Goal: Information Seeking & Learning: Learn about a topic

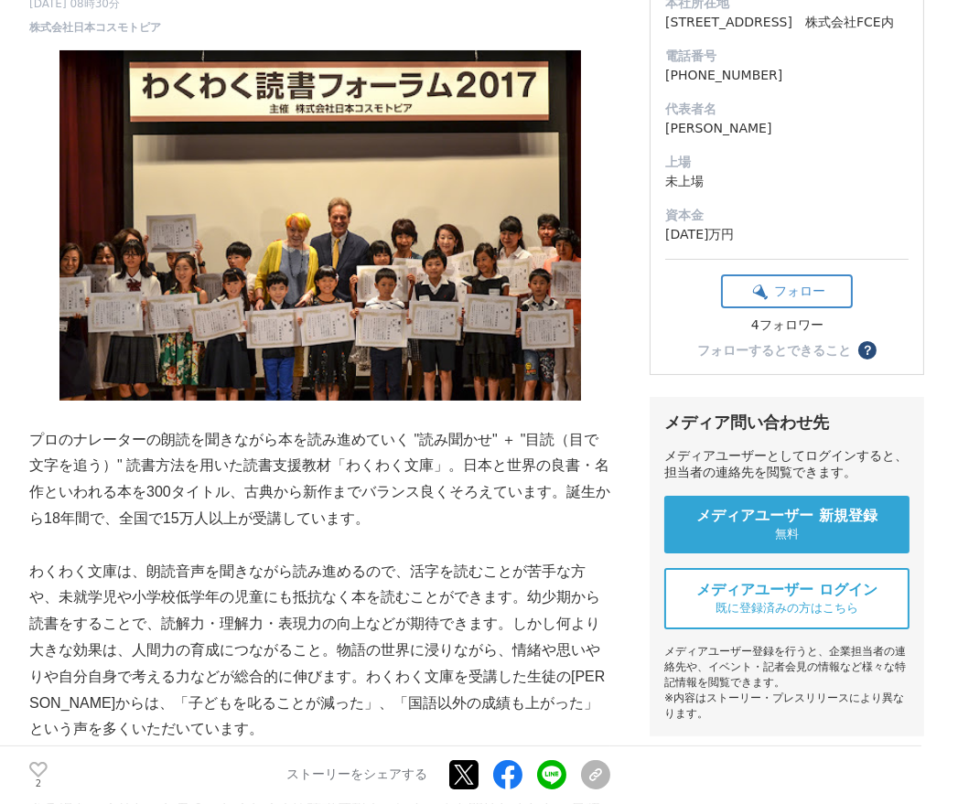
scroll to position [266, 0]
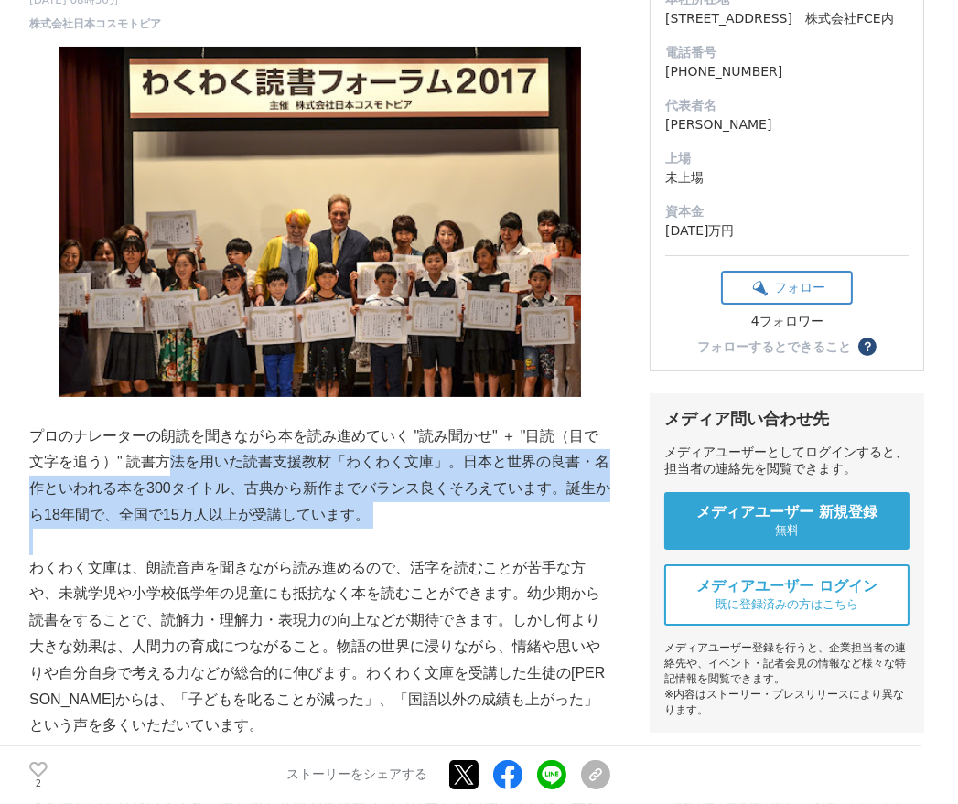
drag, startPoint x: 0, startPoint y: 0, endPoint x: 471, endPoint y: 546, distance: 721.1
click at [471, 546] on p at bounding box center [319, 542] width 581 height 27
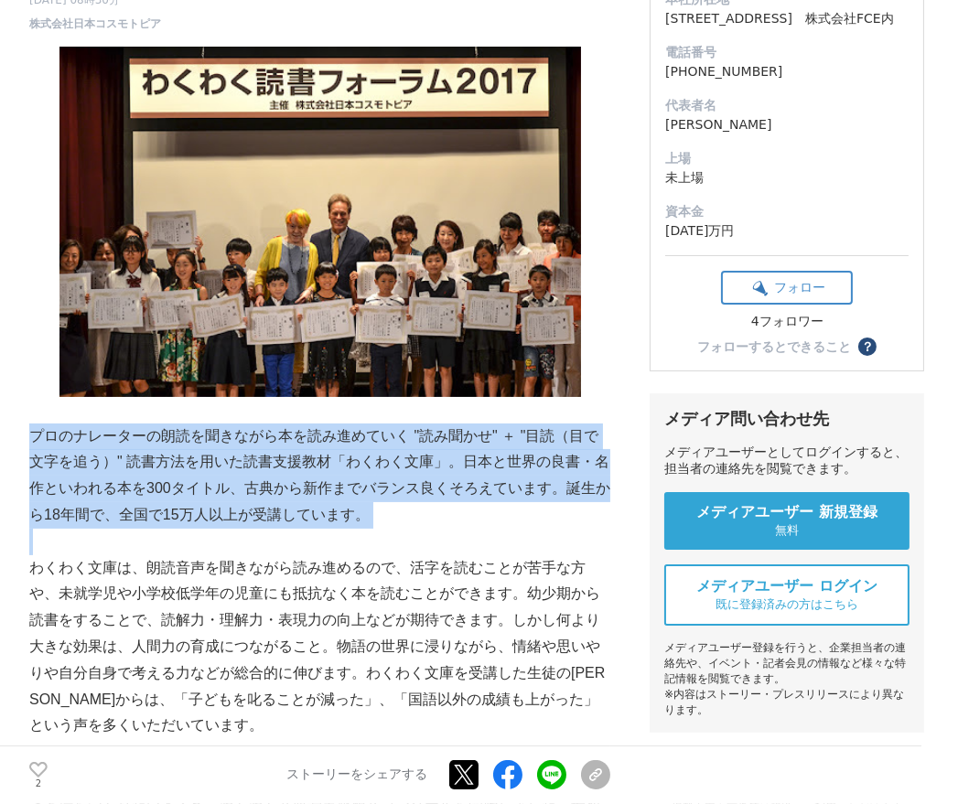
drag, startPoint x: 471, startPoint y: 546, endPoint x: 23, endPoint y: 423, distance: 464.9
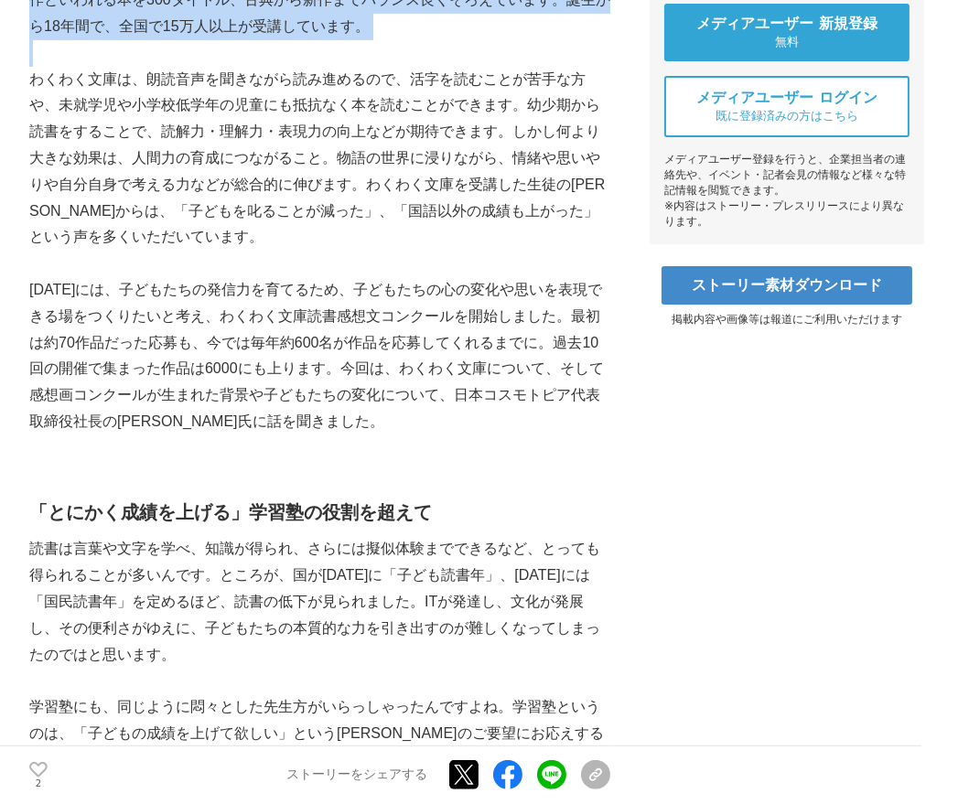
scroll to position [755, 0]
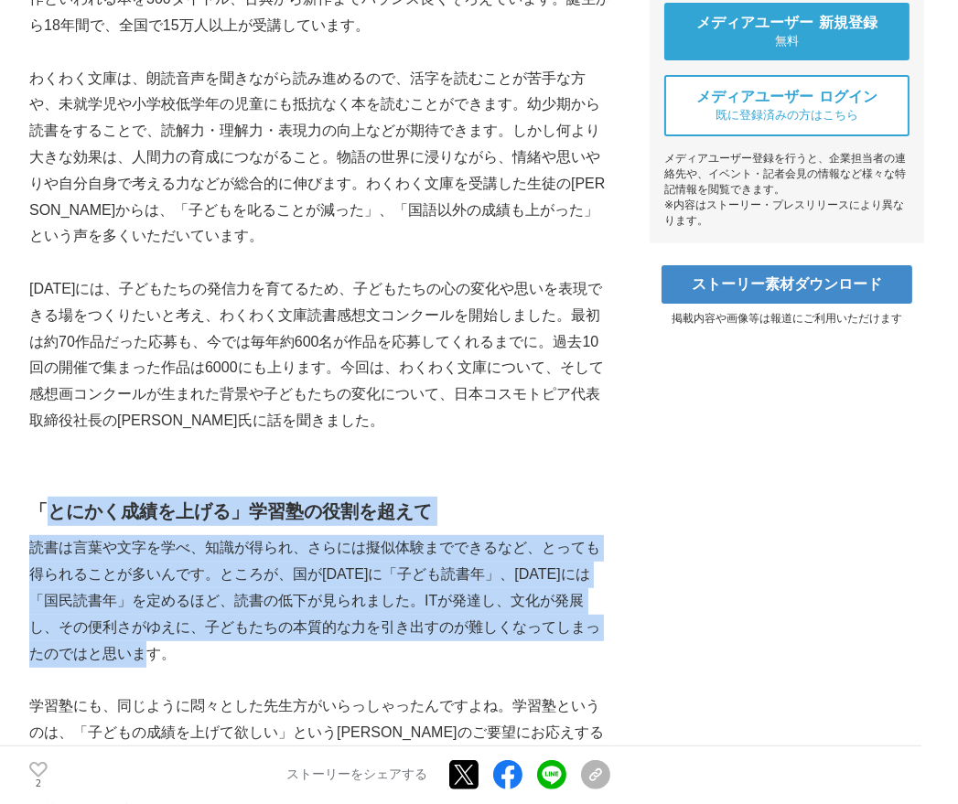
drag, startPoint x: 10, startPoint y: 518, endPoint x: 316, endPoint y: 654, distance: 334.5
click at [316, 654] on p "読書は言葉や文字を学べ、知識が得られ、さらには擬似体験までできるなど、とっても得られることが多いんです。ところが、国が[DATE]に「子ども読書年」、[DAT…" at bounding box center [319, 601] width 581 height 132
drag, startPoint x: 316, startPoint y: 654, endPoint x: 13, endPoint y: 502, distance: 338.7
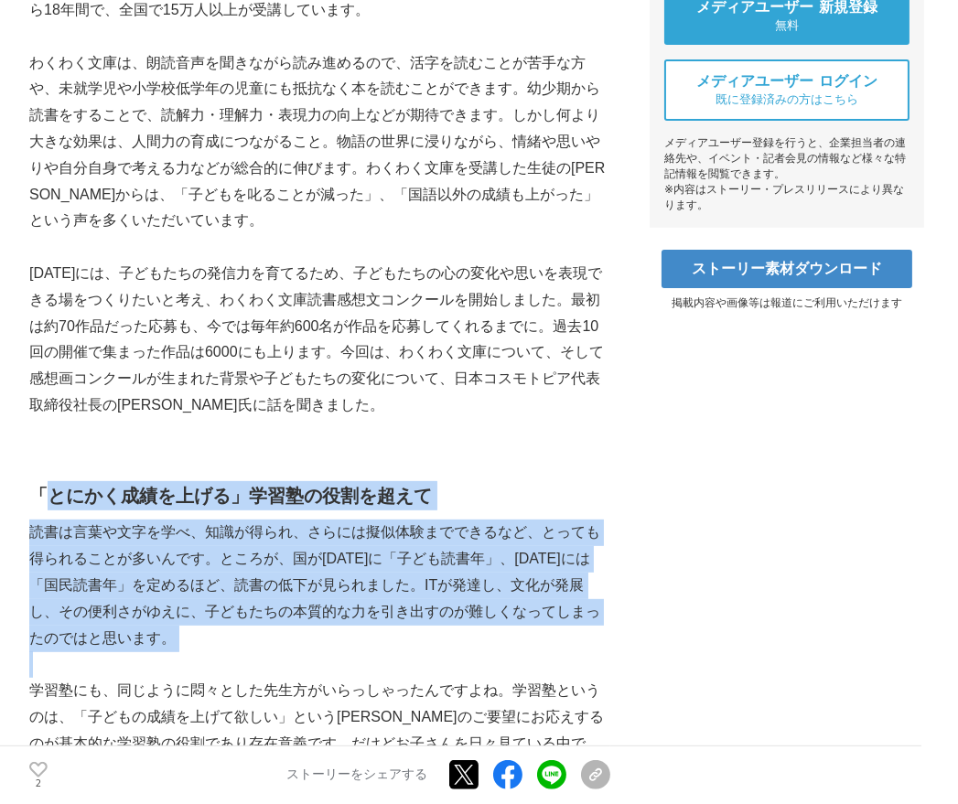
scroll to position [772, 0]
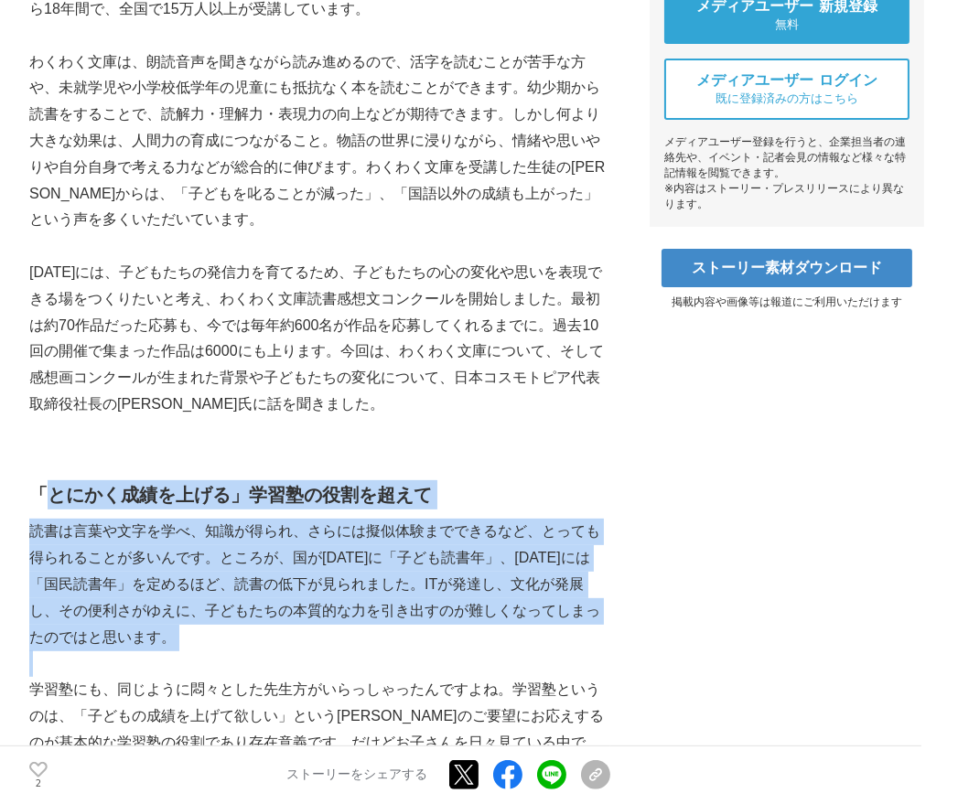
click at [29, 502] on h2 "「とにかく成績を上げる」学習塾の役割を超えて" at bounding box center [319, 494] width 581 height 29
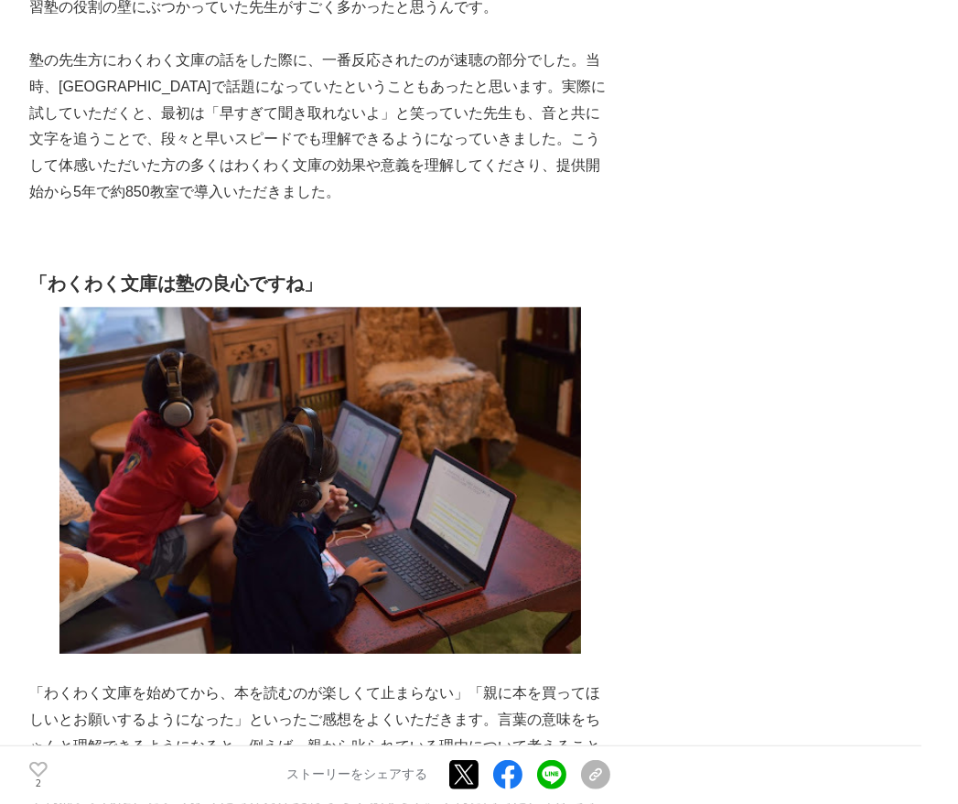
scroll to position [1560, 0]
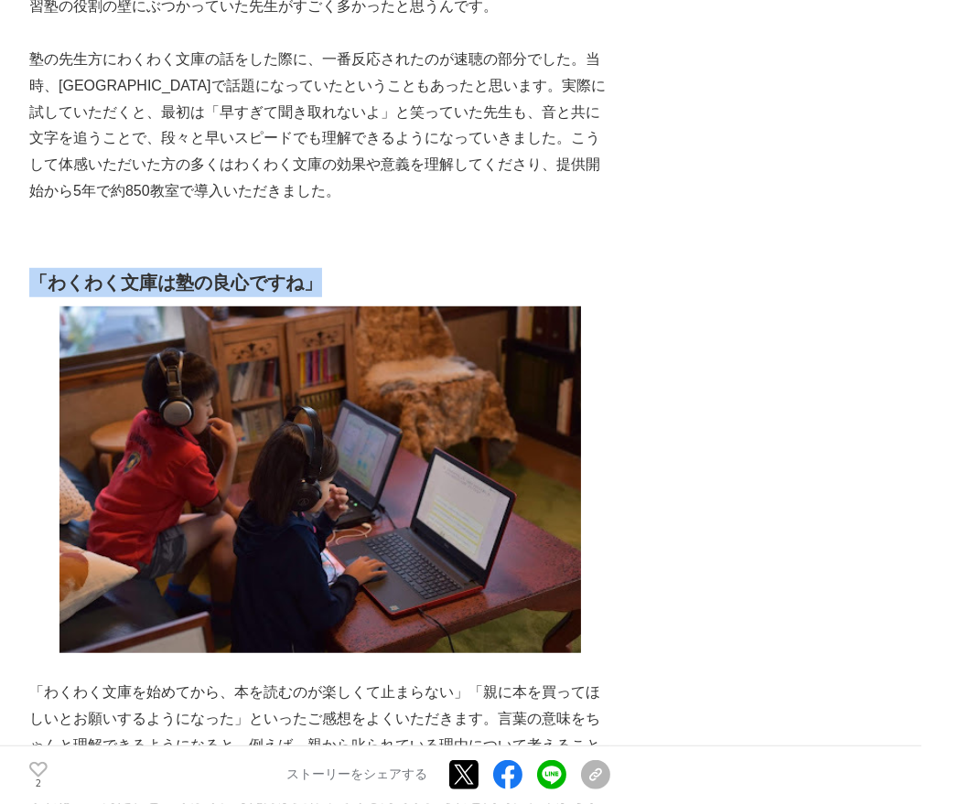
drag, startPoint x: 3, startPoint y: 284, endPoint x: 355, endPoint y: 272, distance: 352.4
click at [355, 272] on h2 "「わくわく文庫は塾の良心ですね」" at bounding box center [319, 282] width 581 height 29
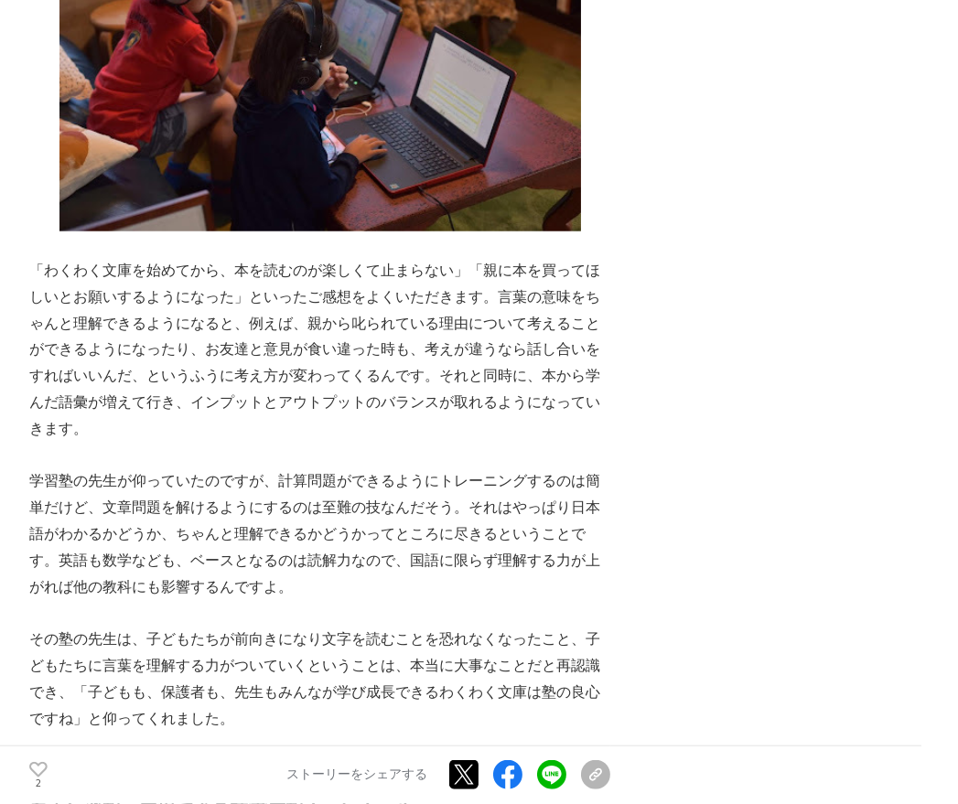
scroll to position [1988, 0]
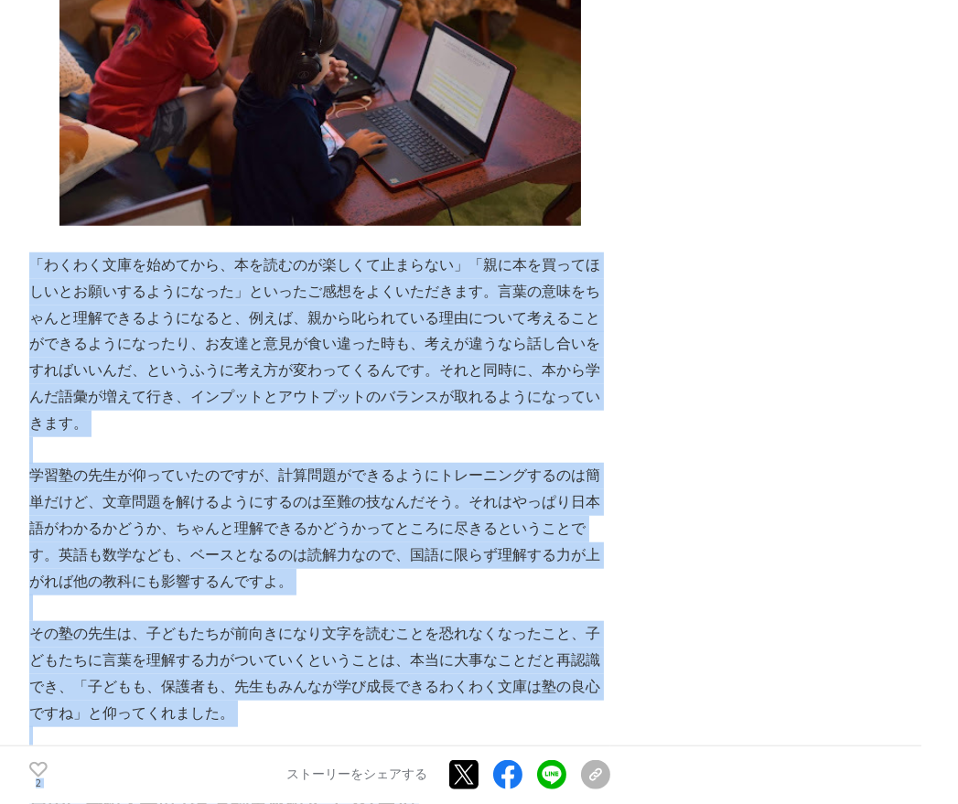
drag, startPoint x: 7, startPoint y: 262, endPoint x: 157, endPoint y: 800, distance: 559.2
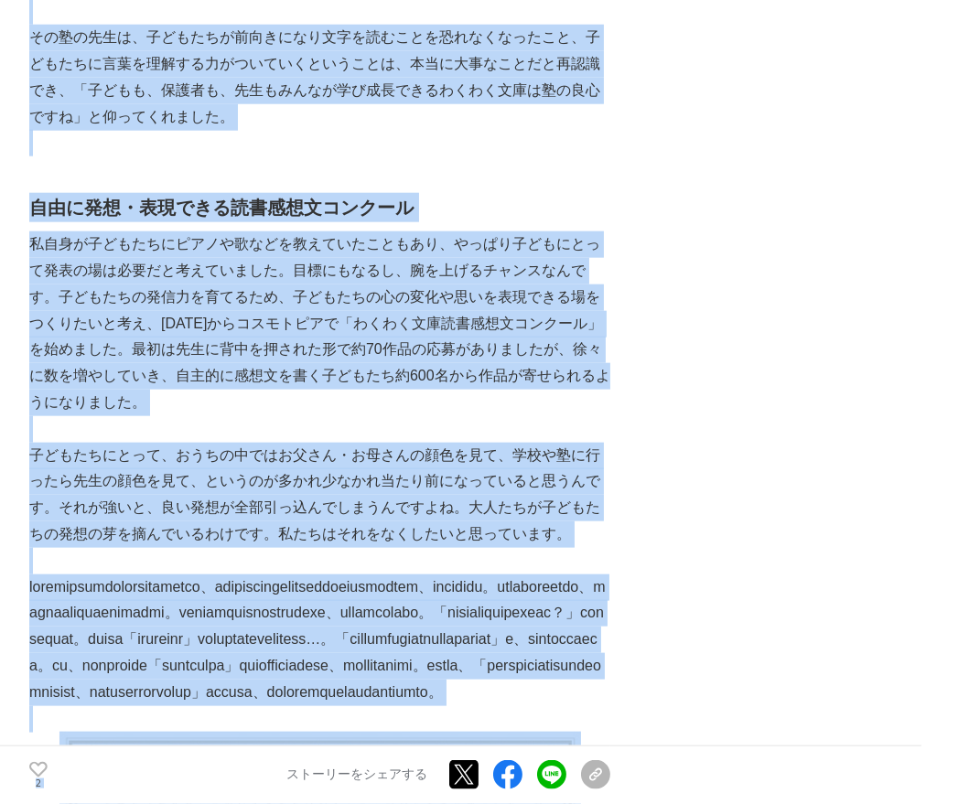
scroll to position [2588, 0]
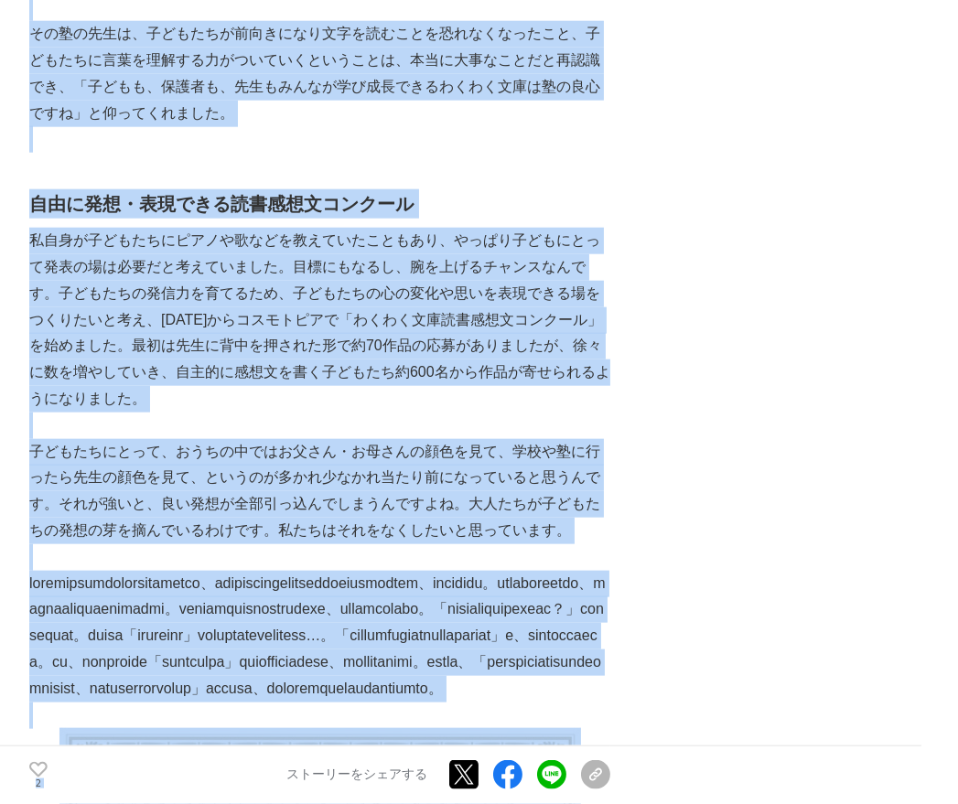
click at [107, 189] on h2 "自由に発想・表現できる読書感想文コンクール" at bounding box center [319, 203] width 581 height 29
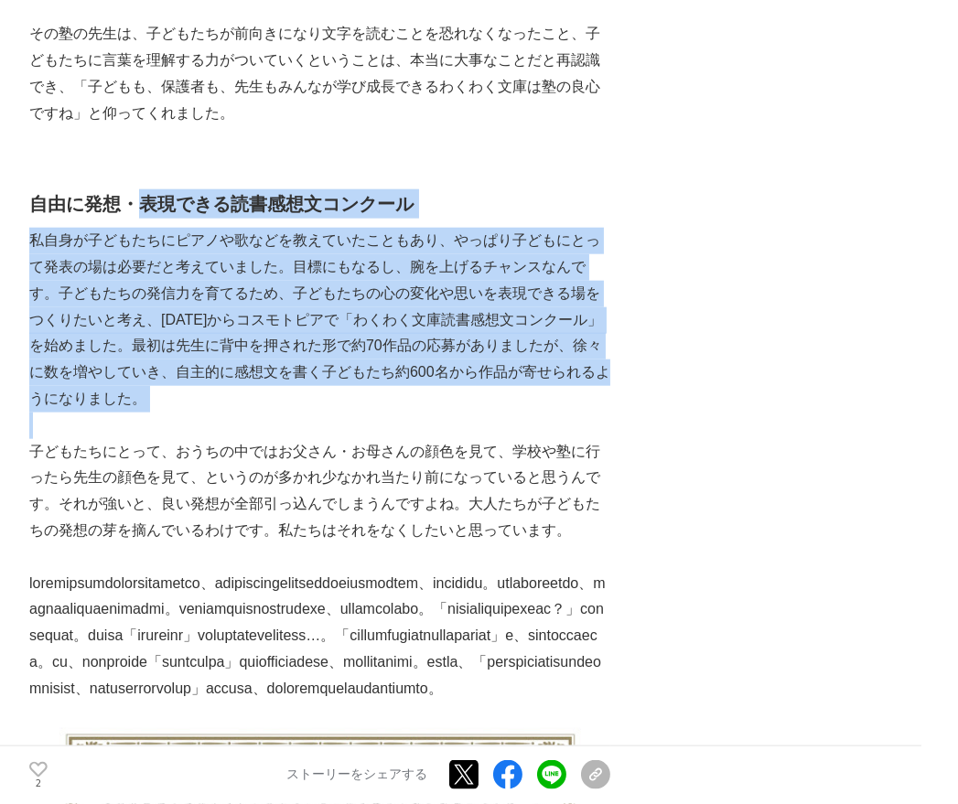
drag, startPoint x: 107, startPoint y: 188, endPoint x: 141, endPoint y: 393, distance: 207.7
click at [141, 393] on div "プロのナレーターの朗読を聞きながら本を読み進めていく "読み聞かせ" ＋ "目読（目で文字を追う）" 読書方法を用いた読書支援教材「わくわく文庫」。日本と世界…" at bounding box center [319, 364] width 581 height 5315
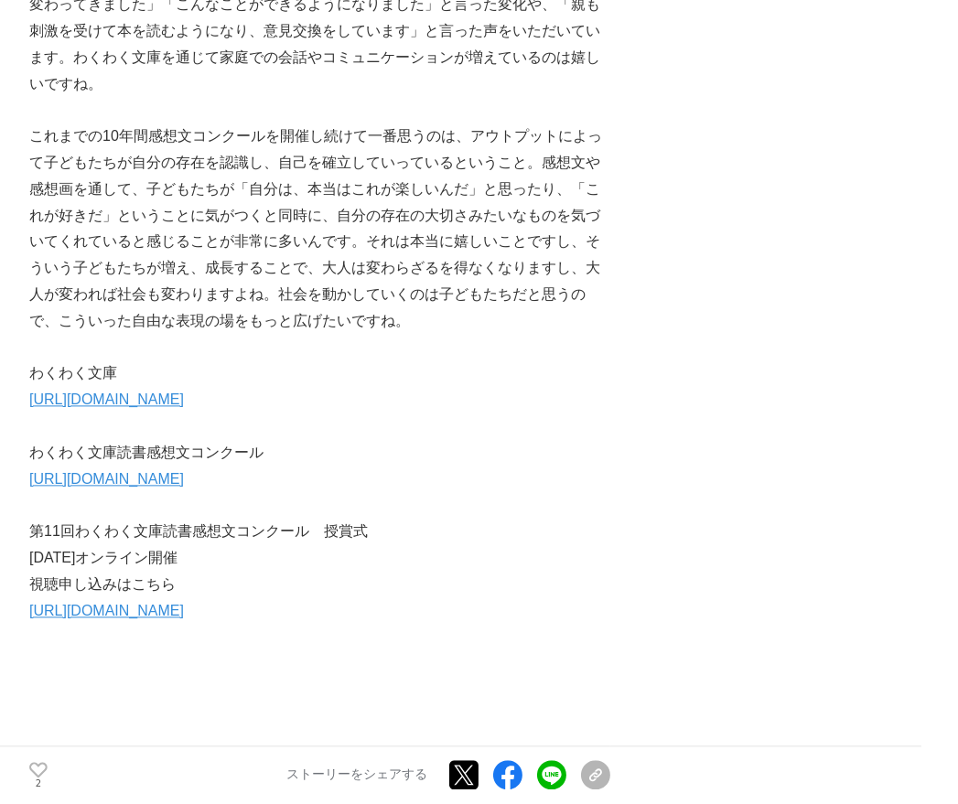
scroll to position [4829, 0]
